Goal: Task Accomplishment & Management: Complete application form

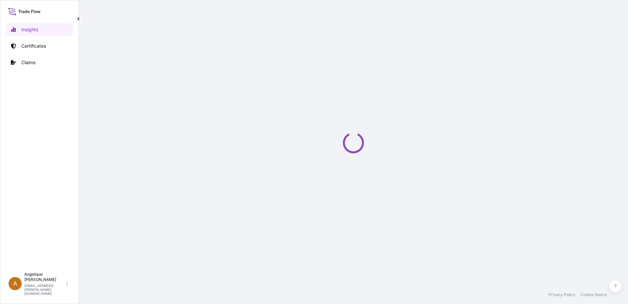
select select "2025"
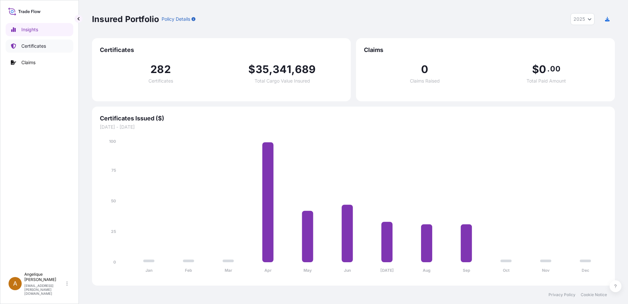
click at [34, 46] on p "Certificates" at bounding box center [33, 46] width 25 height 7
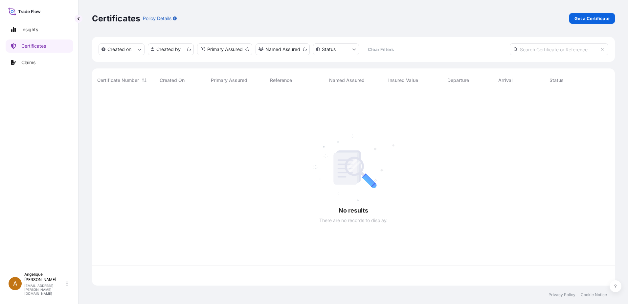
scroll to position [192, 518]
click at [583, 19] on p "Get a Certificate" at bounding box center [592, 18] width 35 height 7
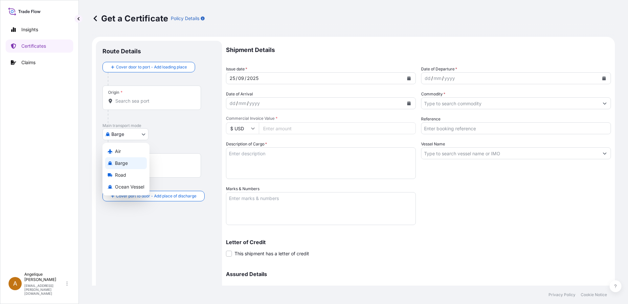
click at [143, 136] on body "Insights Certificates Claims A [PERSON_NAME] [PERSON_NAME][EMAIL_ADDRESS][PERSO…" at bounding box center [314, 152] width 628 height 304
click at [127, 186] on span "Ocean Vessel" at bounding box center [129, 186] width 29 height 7
select select "Ocean Vessel"
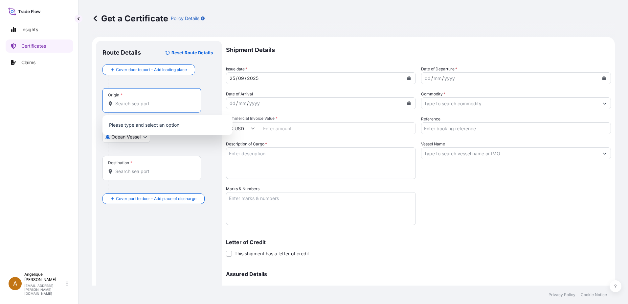
click at [126, 106] on input "Origin *" at bounding box center [154, 103] width 78 height 7
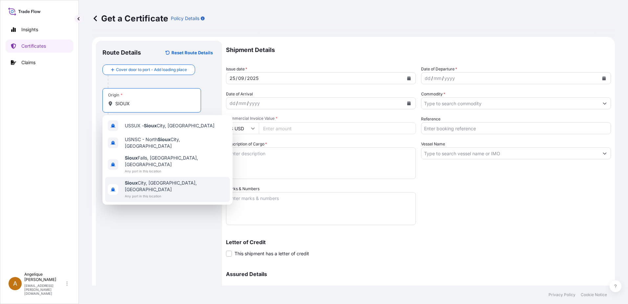
click at [159, 193] on span "Any port in this location" at bounding box center [176, 196] width 103 height 7
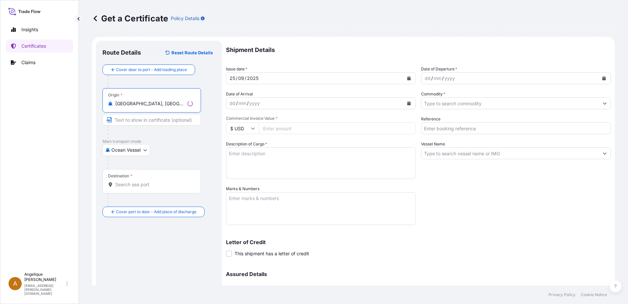
type input "[GEOGRAPHIC_DATA], [GEOGRAPHIC_DATA], [GEOGRAPHIC_DATA]"
click at [130, 188] on div "Destination *" at bounding box center [152, 181] width 99 height 24
click at [130, 188] on input "Destination *" at bounding box center [154, 184] width 78 height 7
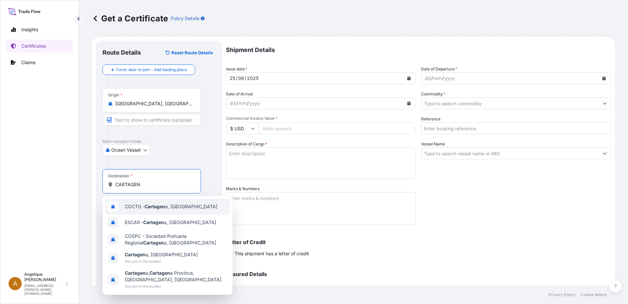
click at [169, 207] on span "COCTG - Cartagen a, [GEOGRAPHIC_DATA]" at bounding box center [171, 206] width 93 height 7
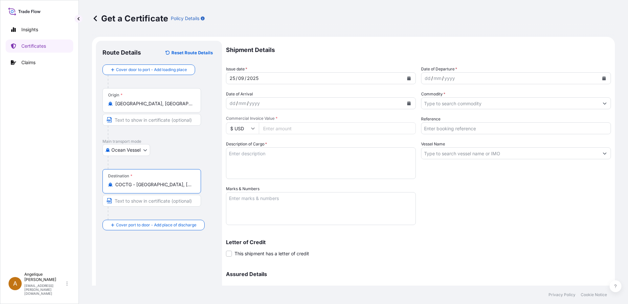
type input "COCTG - [GEOGRAPHIC_DATA], [GEOGRAPHIC_DATA]"
click at [602, 77] on icon "Calendar" at bounding box center [604, 78] width 4 height 4
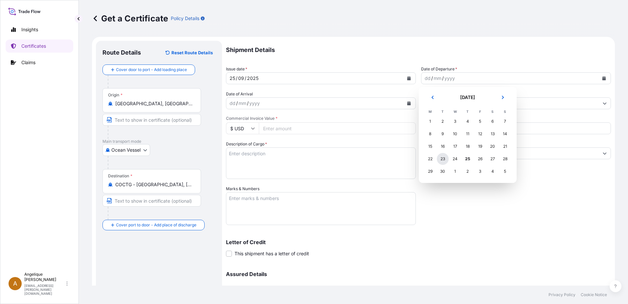
click at [443, 159] on div "23" at bounding box center [443, 159] width 12 height 12
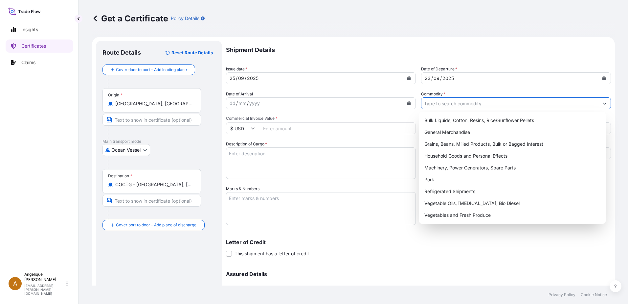
click at [449, 104] on input "Commodity *" at bounding box center [510, 103] width 177 height 12
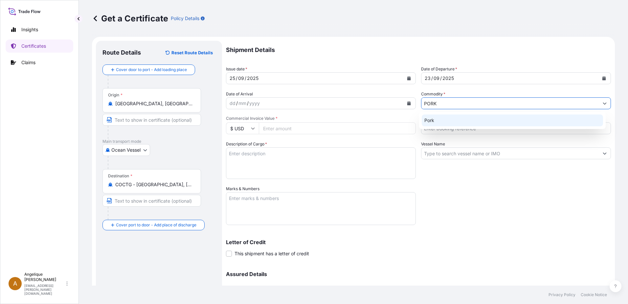
click at [431, 121] on div "Pork" at bounding box center [513, 120] width 182 height 12
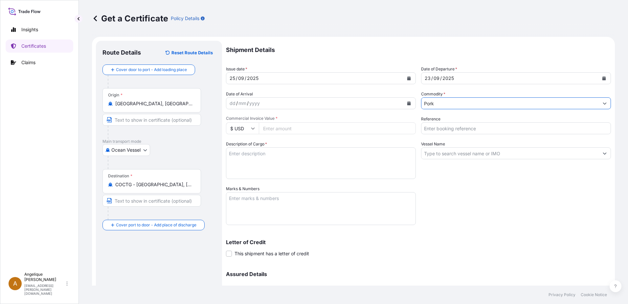
type input "Pork"
click at [290, 128] on input "Commercial Invoice Value *" at bounding box center [337, 128] width 157 height 12
type input "60109.42"
type input "2906668"
click at [261, 154] on textarea "FROZEN PORKSIRLOIN BONE IN COV" at bounding box center [321, 163] width 190 height 32
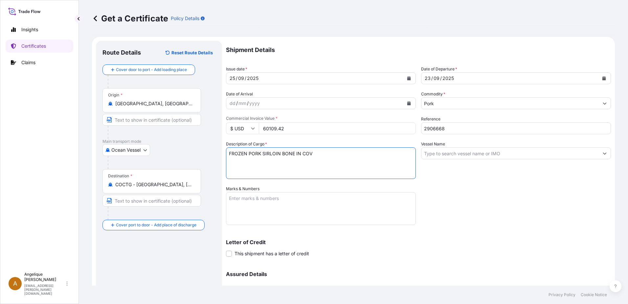
click at [236, 161] on textarea "FROZEN PORK SIRLOIN BONE IN COV" at bounding box center [321, 163] width 190 height 32
type textarea "FROZEN PORK SIRLOIN BONE IN COV PUNTA DE CHULETA DE CERDO CON HUESO CONGELADA"
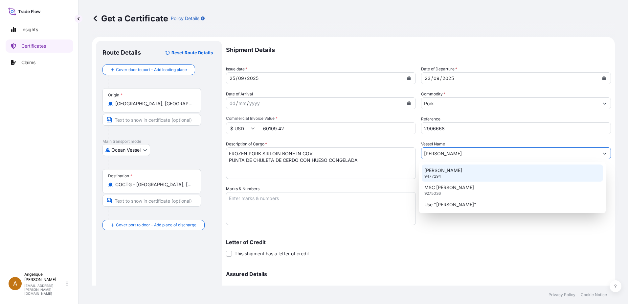
click at [443, 170] on p "[PERSON_NAME]" at bounding box center [443, 170] width 38 height 7
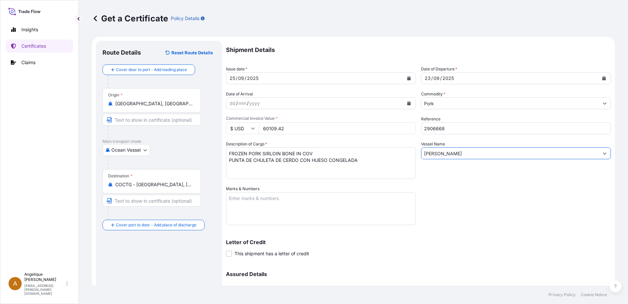
type input "[PERSON_NAME]"
click at [256, 198] on textarea "Marks & Numbers" at bounding box center [321, 208] width 190 height 33
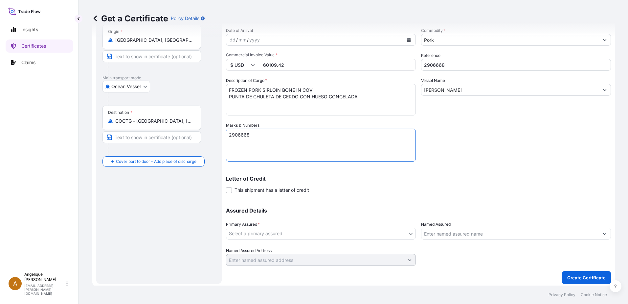
scroll to position [66, 0]
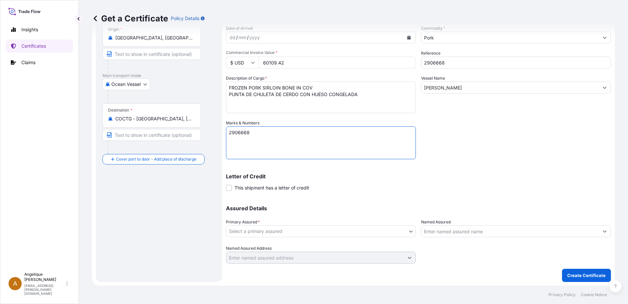
type textarea "2906668"
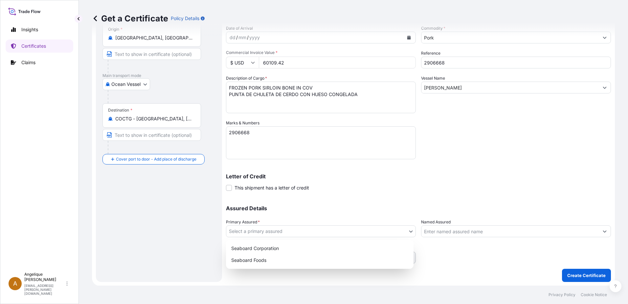
click at [272, 230] on body "Insights Certificates Claims A Angelique Gutierrez angelique.gutierrez@seaboard…" at bounding box center [314, 152] width 628 height 304
click at [253, 262] on div "Seaboard Foods" at bounding box center [320, 260] width 182 height 12
select select "31638"
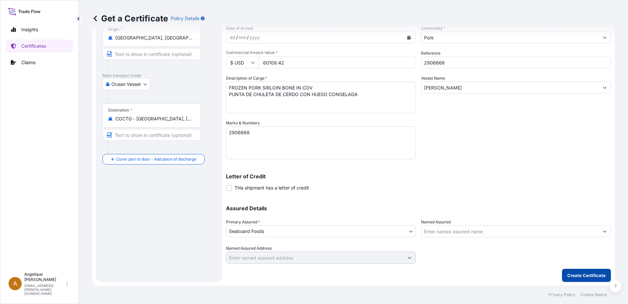
click at [589, 272] on p "Create Certificate" at bounding box center [586, 275] width 38 height 7
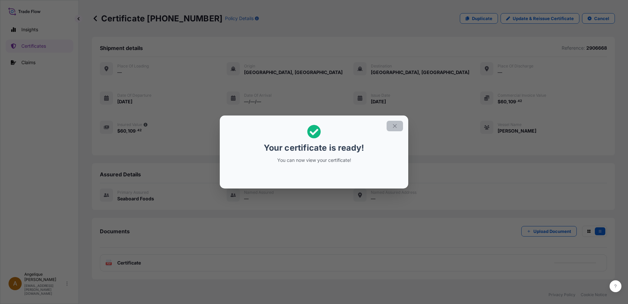
click at [394, 126] on icon "button" at bounding box center [395, 126] width 6 height 6
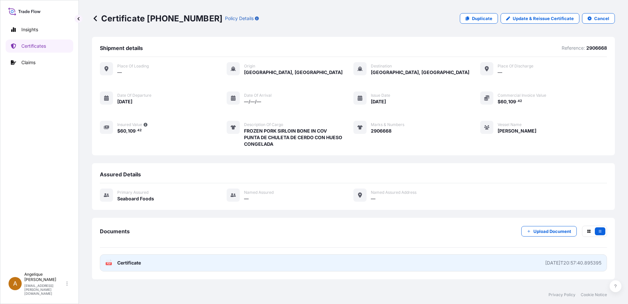
click at [326, 262] on link "PDF Certificate 2025-09-25T20:57:40.895395" at bounding box center [353, 262] width 507 height 17
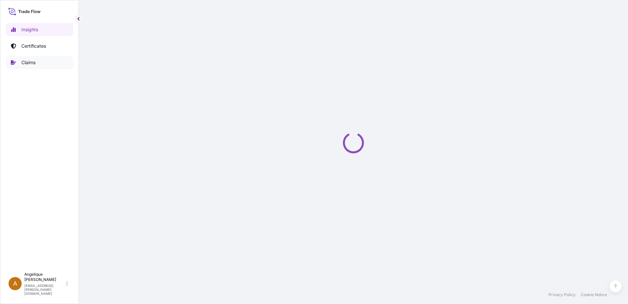
select select "2025"
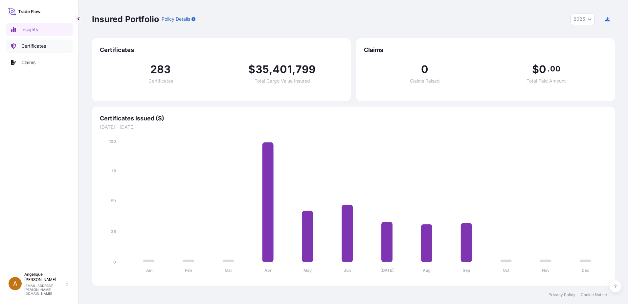
click at [45, 47] on p "Certificates" at bounding box center [33, 46] width 25 height 7
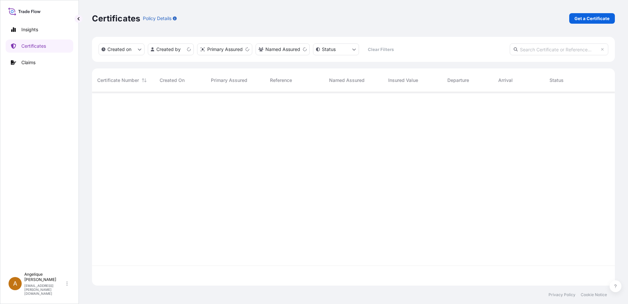
scroll to position [192, 518]
click at [598, 16] on p "Get a Certificate" at bounding box center [592, 18] width 35 height 7
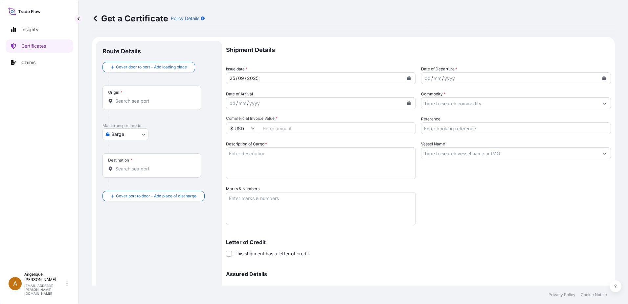
click at [144, 136] on body "Insights Certificates Claims A [PERSON_NAME] [PERSON_NAME][EMAIL_ADDRESS][PERSO…" at bounding box center [314, 152] width 628 height 304
click at [125, 186] on span "Ocean Vessel" at bounding box center [129, 186] width 29 height 7
select select "Ocean Vessel"
click at [125, 105] on input "Origin *" at bounding box center [154, 103] width 78 height 7
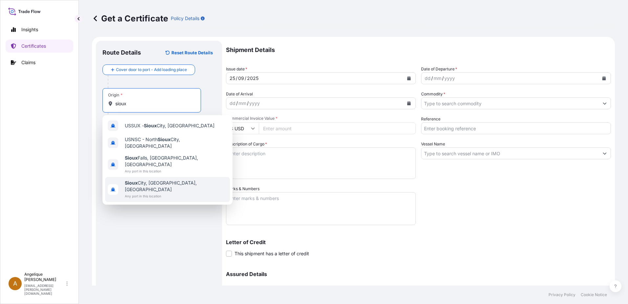
click at [141, 193] on span "Any port in this location" at bounding box center [176, 196] width 103 height 7
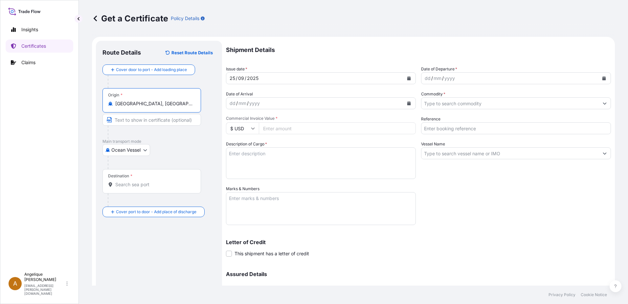
type input "[GEOGRAPHIC_DATA], [GEOGRAPHIC_DATA], [GEOGRAPHIC_DATA]"
click at [129, 189] on div "Destination *" at bounding box center [152, 181] width 99 height 24
click at [129, 188] on input "Destination *" at bounding box center [154, 184] width 78 height 7
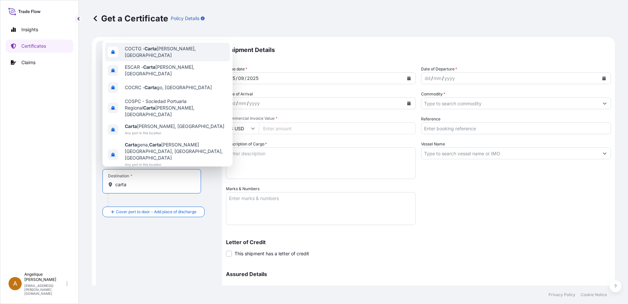
click at [187, 58] on span "COCTG - [PERSON_NAME], [GEOGRAPHIC_DATA]" at bounding box center [176, 51] width 103 height 13
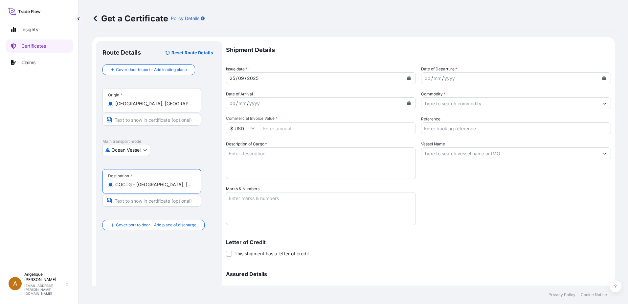
type input "COCTG - [GEOGRAPHIC_DATA], [GEOGRAPHIC_DATA]"
click at [603, 78] on icon "Calendar" at bounding box center [605, 78] width 4 height 4
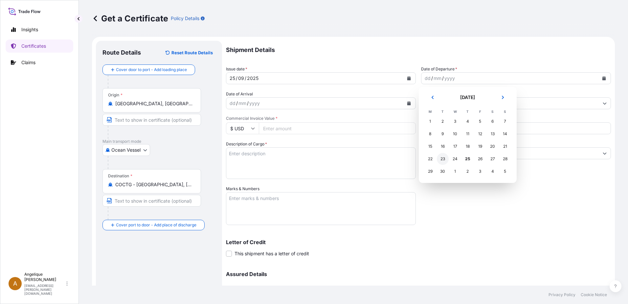
click at [442, 160] on div "23" at bounding box center [443, 159] width 12 height 12
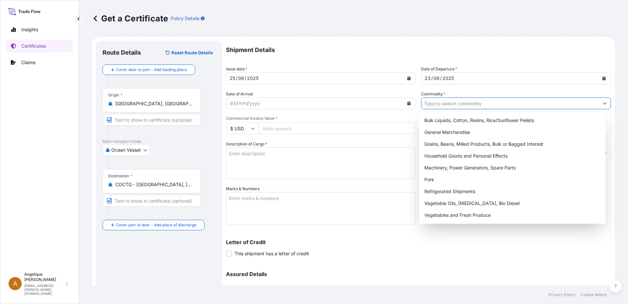
click at [435, 102] on input "Commodity *" at bounding box center [510, 103] width 177 height 12
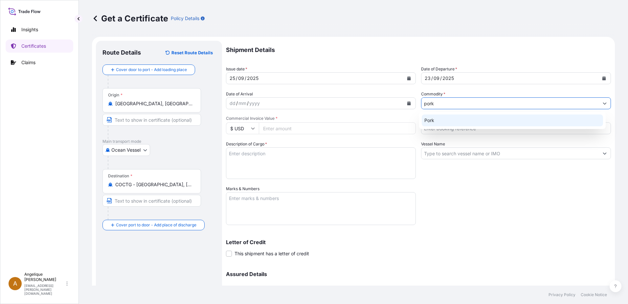
click at [438, 122] on div "Pork" at bounding box center [513, 120] width 182 height 12
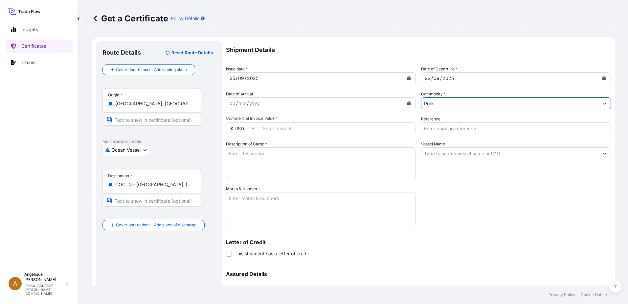
type input "Pork"
click at [279, 128] on input "Commercial Invoice Value *" at bounding box center [337, 128] width 157 height 12
type input "78516.70"
type input "2906670"
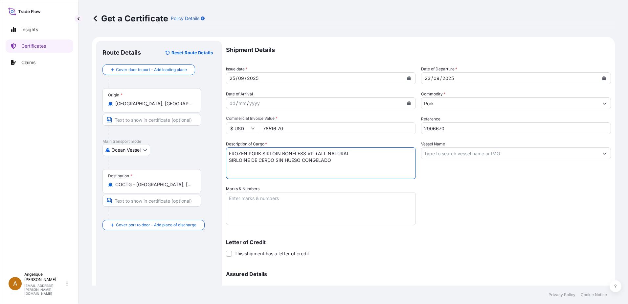
type textarea "FROZEN PORK SIRLOIN BONELESS VP *ALL NATURAL SIRLOINE DE CERDO SIN HUESO CONGEL…"
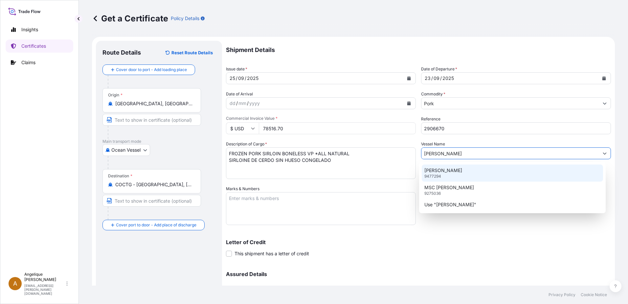
click at [439, 178] on p "9477294" at bounding box center [432, 175] width 17 height 5
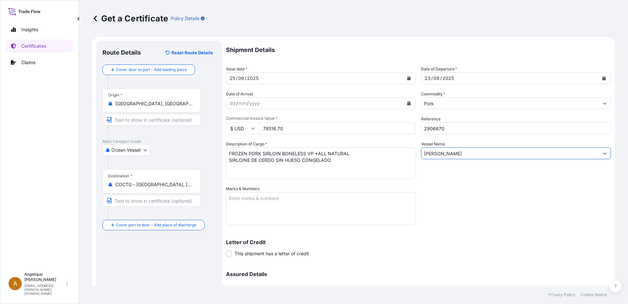
type input "[PERSON_NAME]"
click at [260, 203] on textarea "Marks & Numbers" at bounding box center [321, 208] width 190 height 33
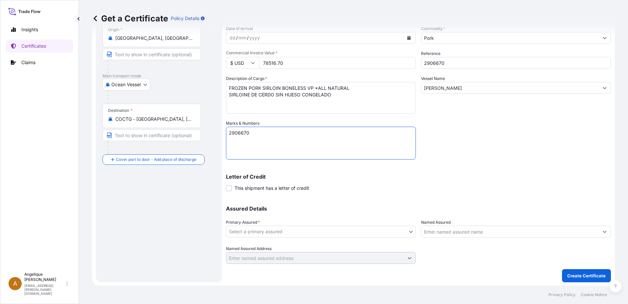
scroll to position [66, 0]
type textarea "2906670"
click at [327, 232] on body "Insights Certificates Claims A [PERSON_NAME] [PERSON_NAME][EMAIL_ADDRESS][PERSO…" at bounding box center [314, 152] width 628 height 304
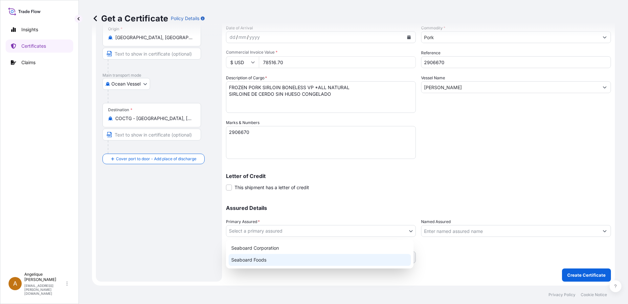
click at [263, 260] on div "Seaboard Foods" at bounding box center [320, 260] width 182 height 12
select select "31638"
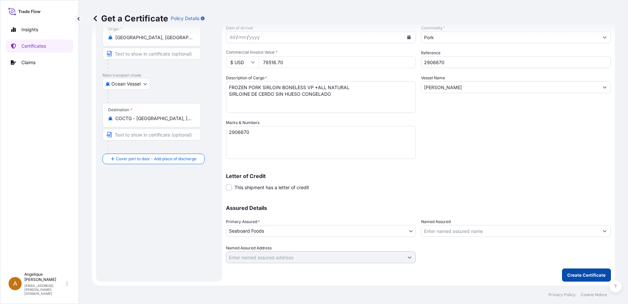
click at [591, 274] on p "Create Certificate" at bounding box center [586, 274] width 38 height 7
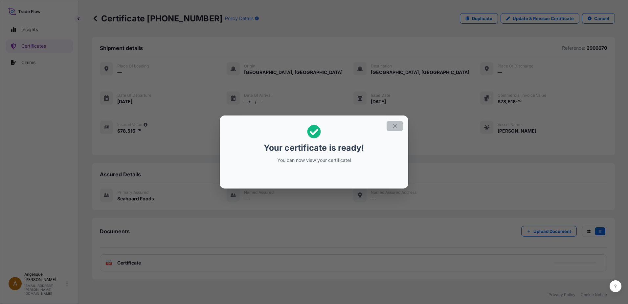
click at [395, 128] on icon "button" at bounding box center [395, 126] width 6 height 6
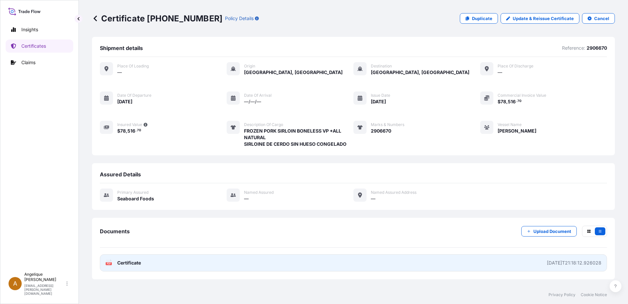
click at [302, 262] on link "PDF Certificate [DATE]T21:18:12.926028" at bounding box center [353, 262] width 507 height 17
